Goal: Check status: Check status

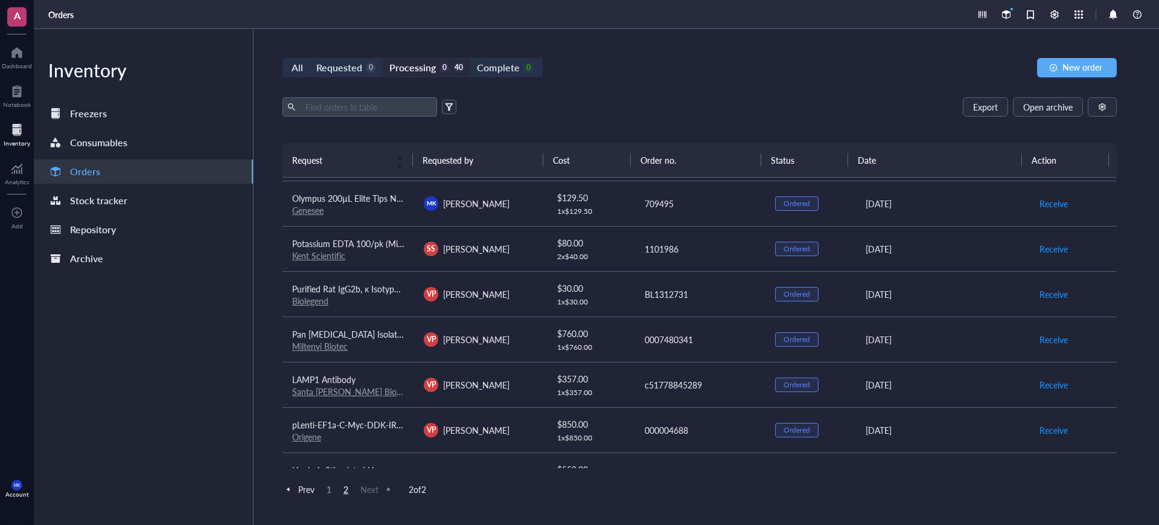
scroll to position [75, 0]
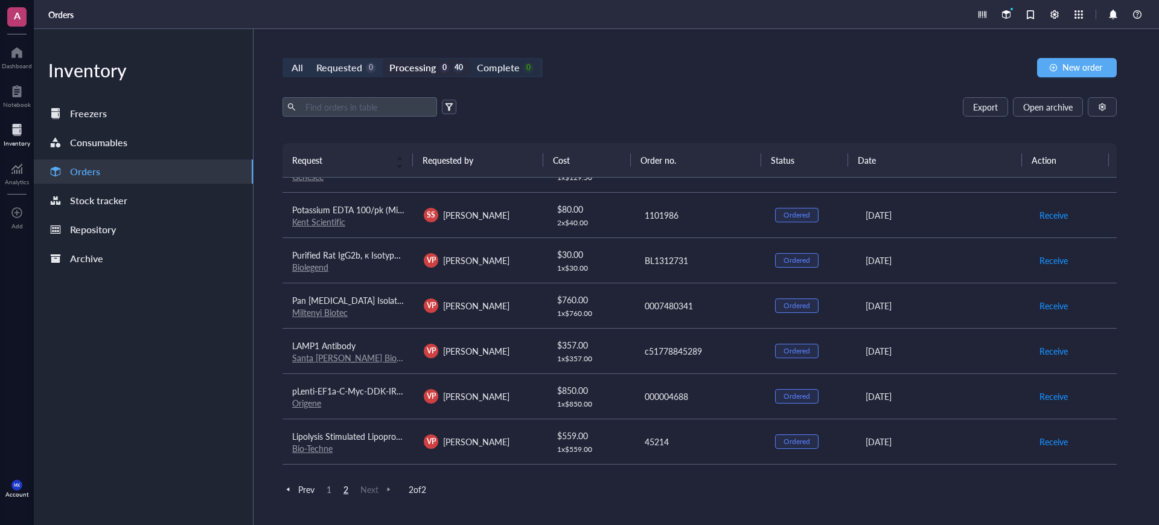
click at [498, 61] on div "Complete" at bounding box center [498, 67] width 42 height 17
click at [470, 59] on input "Complete 0" at bounding box center [470, 59] width 0 height 0
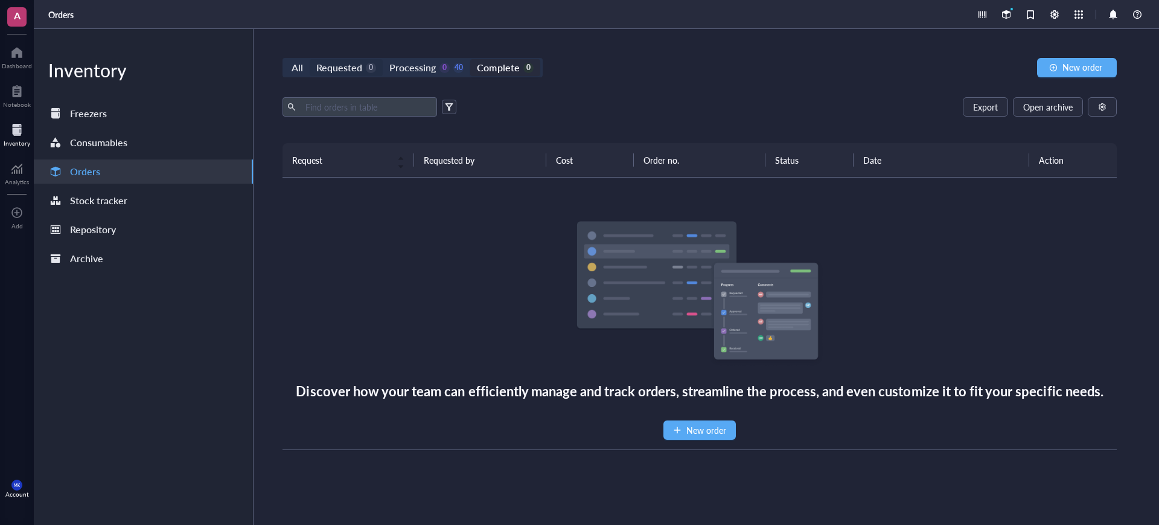
click at [357, 70] on div "Requested" at bounding box center [339, 67] width 46 height 17
click at [310, 59] on input "Requested 0" at bounding box center [310, 59] width 0 height 0
click at [458, 63] on div "40" at bounding box center [458, 68] width 10 height 10
click at [383, 59] on input "Processing 0 40" at bounding box center [383, 59] width 0 height 0
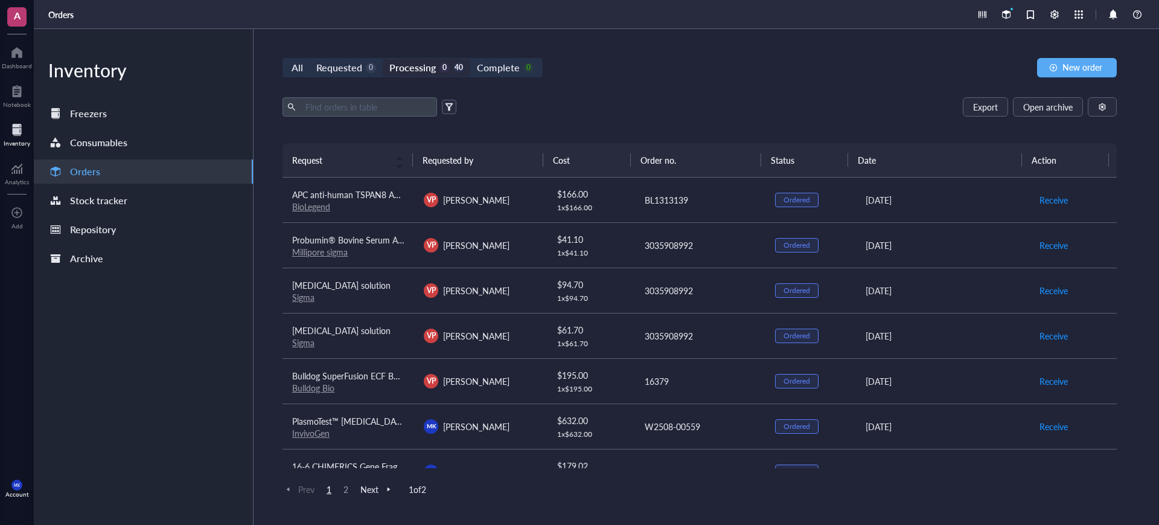
click at [563, 55] on div "All Requested 0 Processing 0 40 Complete 0 New order Export Open archive Reques…" at bounding box center [700, 277] width 892 height 496
click at [878, 391] on td "[DATE]" at bounding box center [942, 380] width 176 height 45
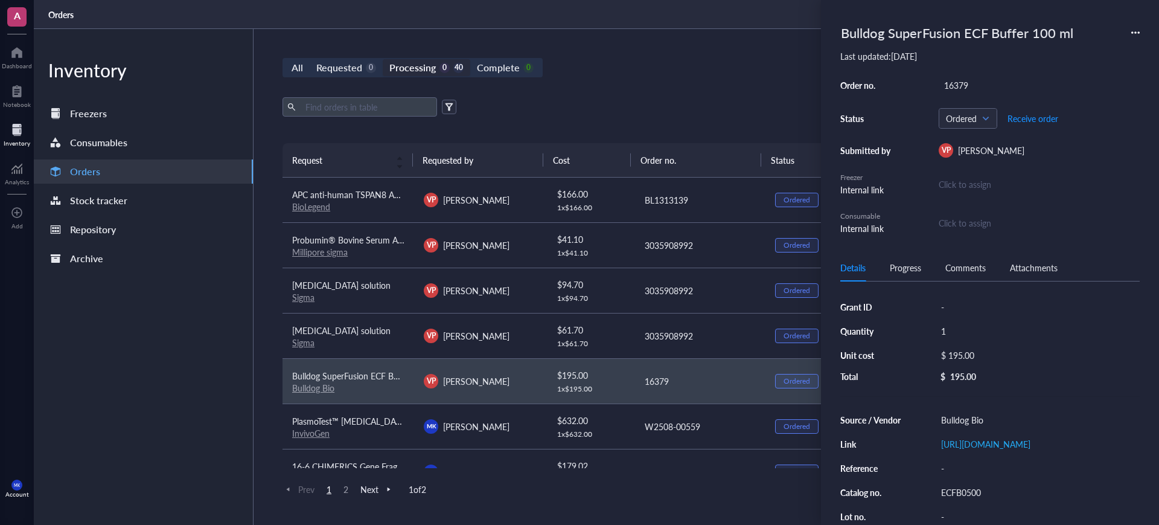
click at [686, 130] on div "Export Open archive Requester Requested on Source / Vendor Last updated" at bounding box center [700, 120] width 834 height 46
